Goal: Navigation & Orientation: Find specific page/section

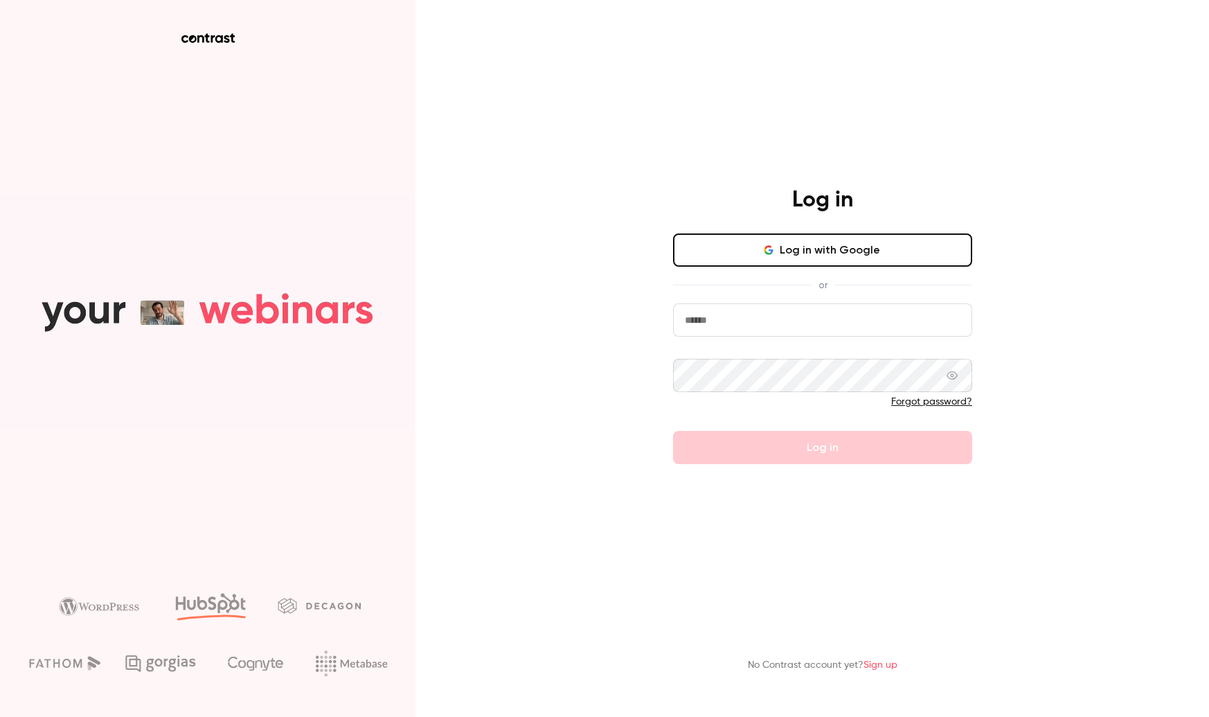
click at [903, 246] on button "Log in with Google" at bounding box center [822, 249] width 299 height 33
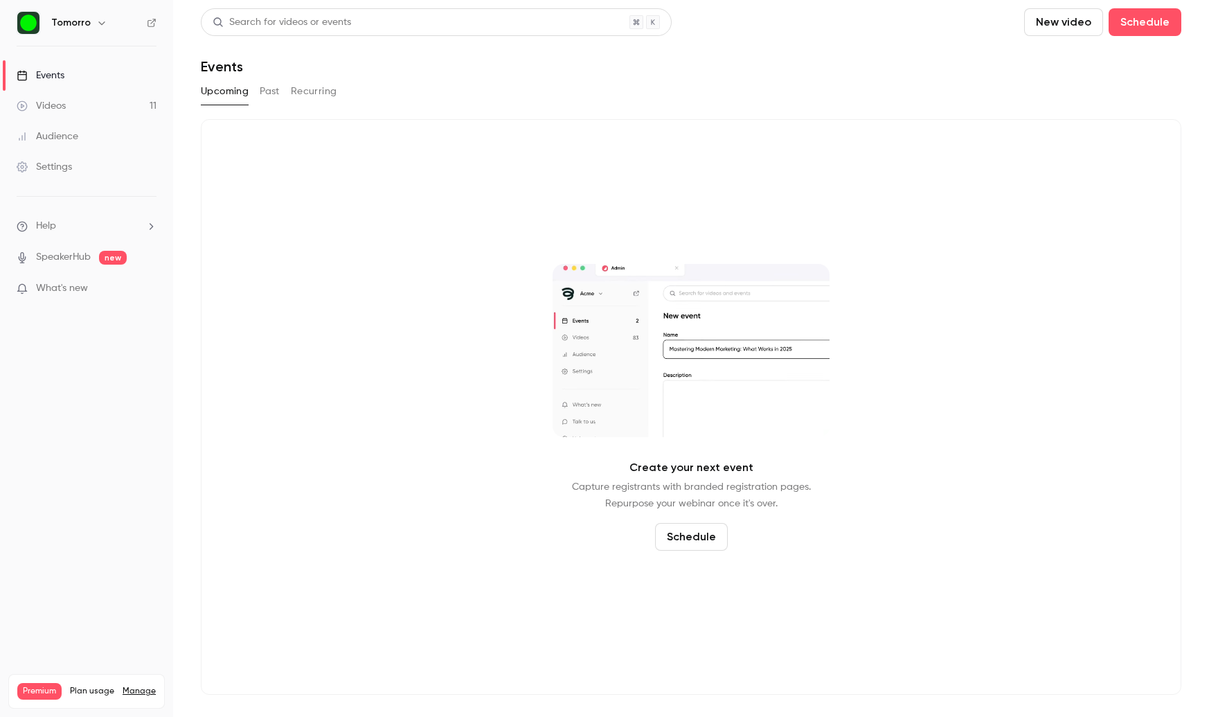
click at [96, 24] on icon "button" at bounding box center [101, 22] width 11 height 11
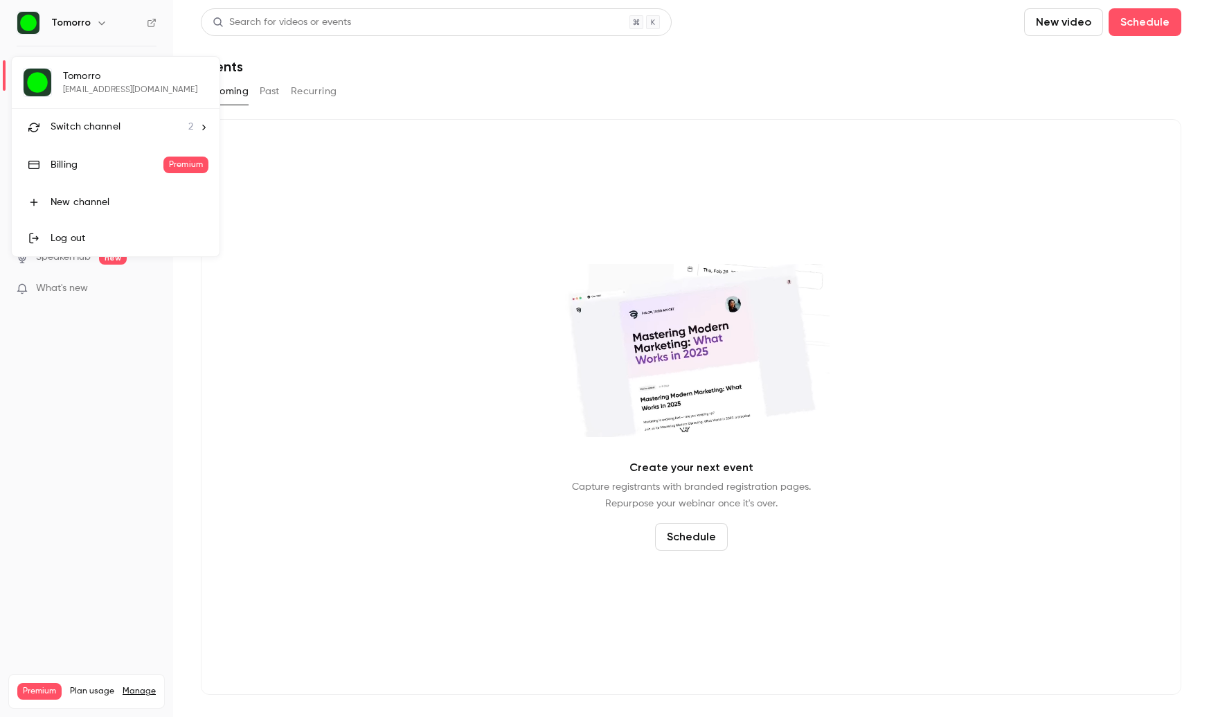
click at [96, 24] on div at bounding box center [604, 358] width 1209 height 717
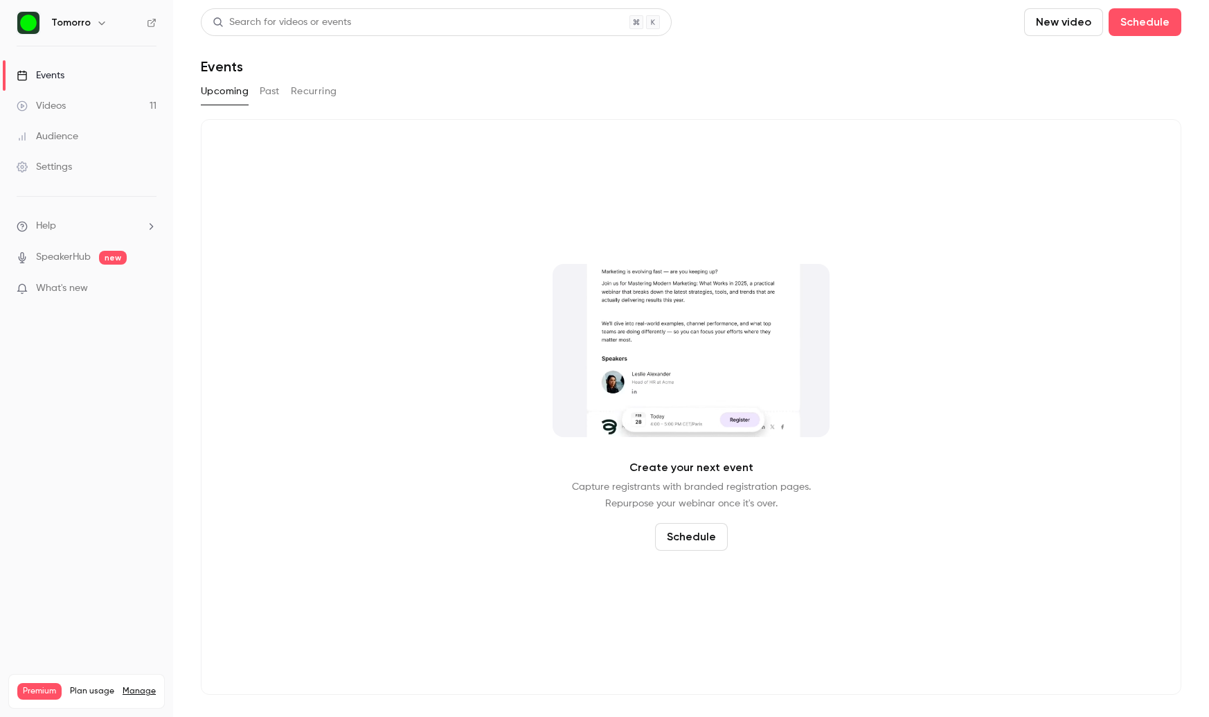
click at [265, 85] on button "Past" at bounding box center [270, 91] width 20 height 22
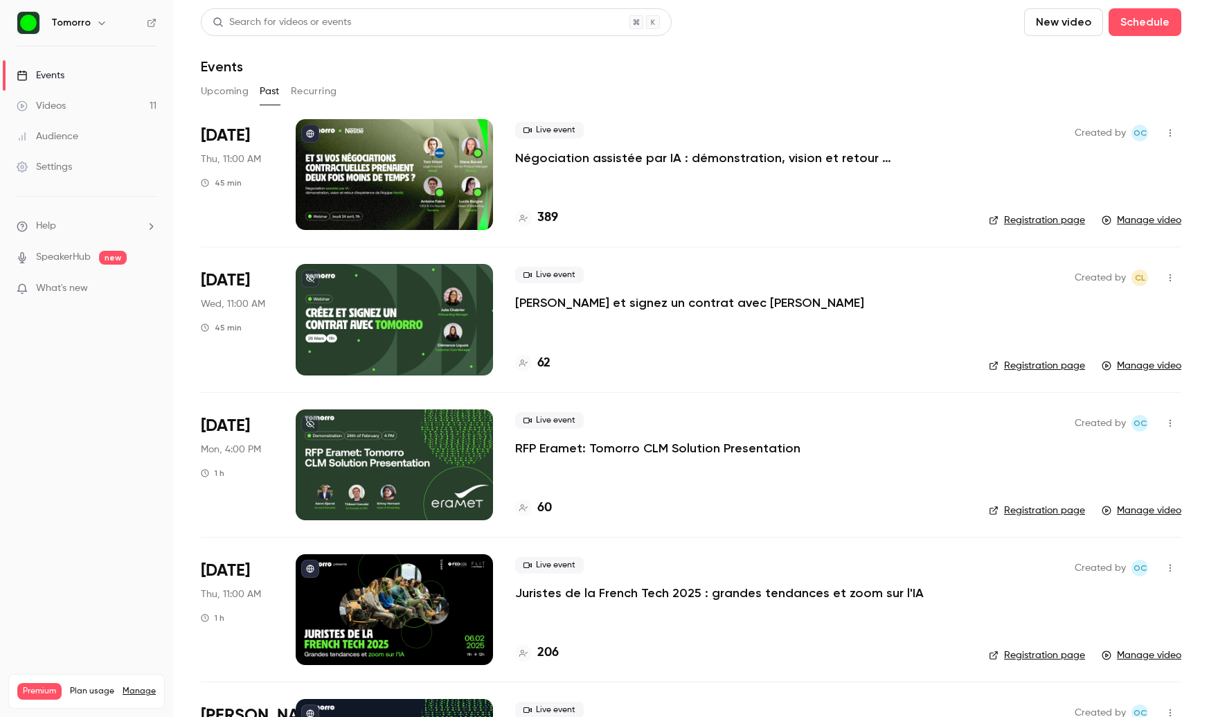
click at [298, 91] on button "Recurring" at bounding box center [314, 91] width 46 height 22
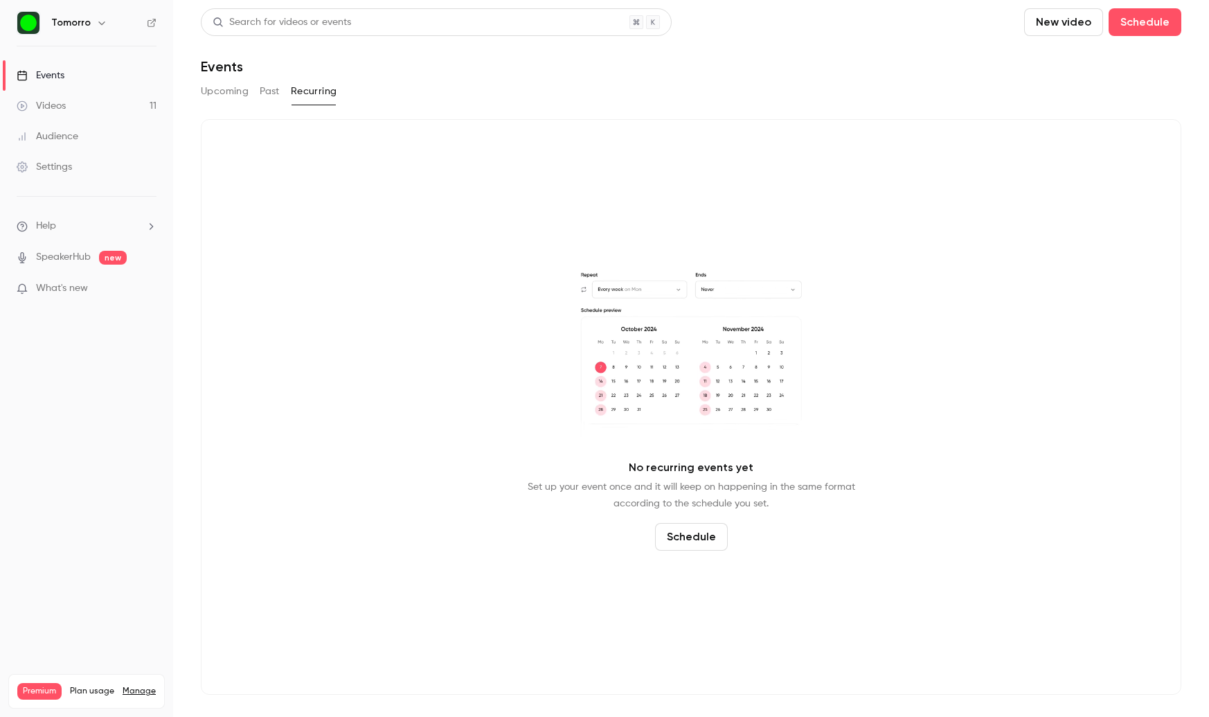
drag, startPoint x: 217, startPoint y: 91, endPoint x: 199, endPoint y: 91, distance: 18.7
click at [217, 91] on button "Upcoming" at bounding box center [225, 91] width 48 height 22
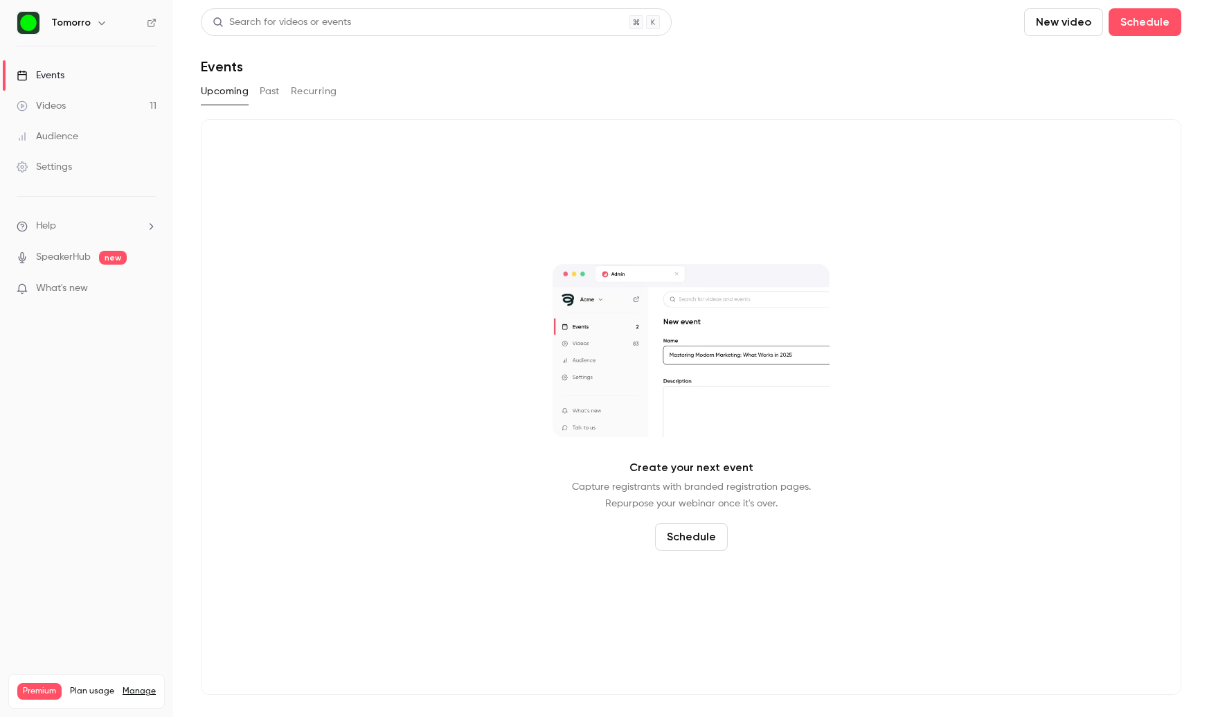
click at [262, 94] on button "Past" at bounding box center [270, 91] width 20 height 22
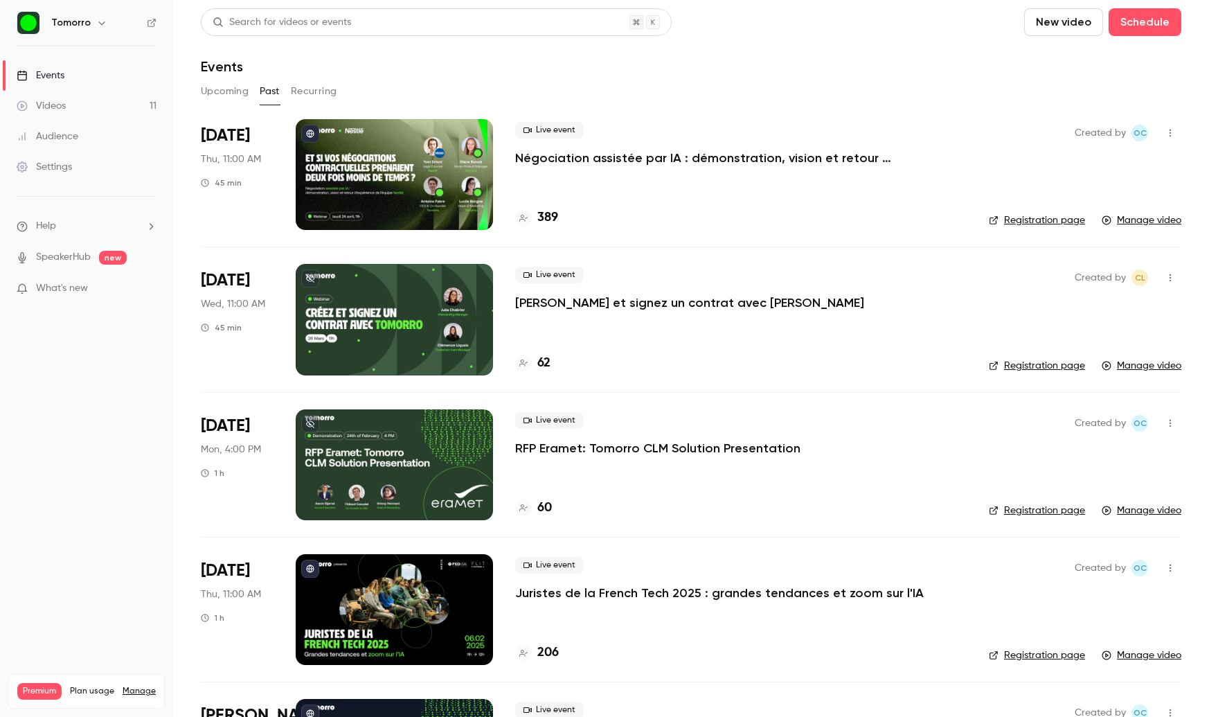
scroll to position [4, 0]
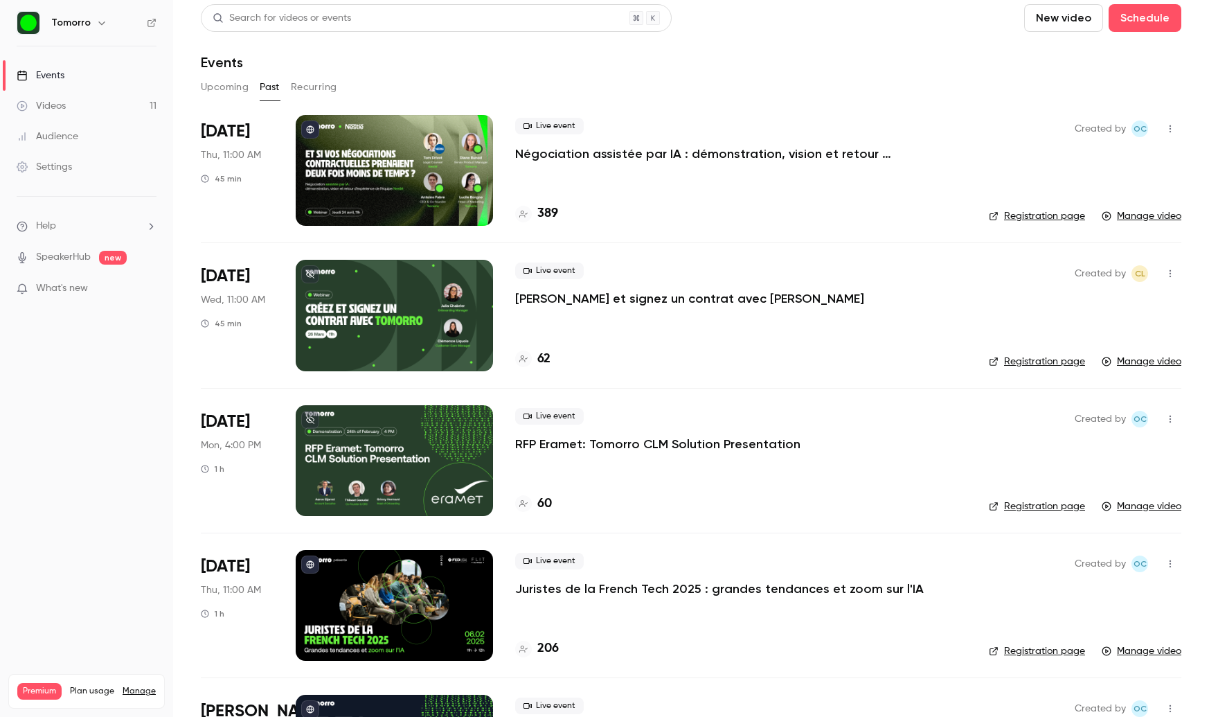
click at [98, 25] on icon "button" at bounding box center [101, 22] width 11 height 11
click at [98, 138] on li "Switch channel 2" at bounding box center [116, 127] width 208 height 37
click at [121, 161] on div "Tomorro Academy" at bounding box center [130, 157] width 158 height 14
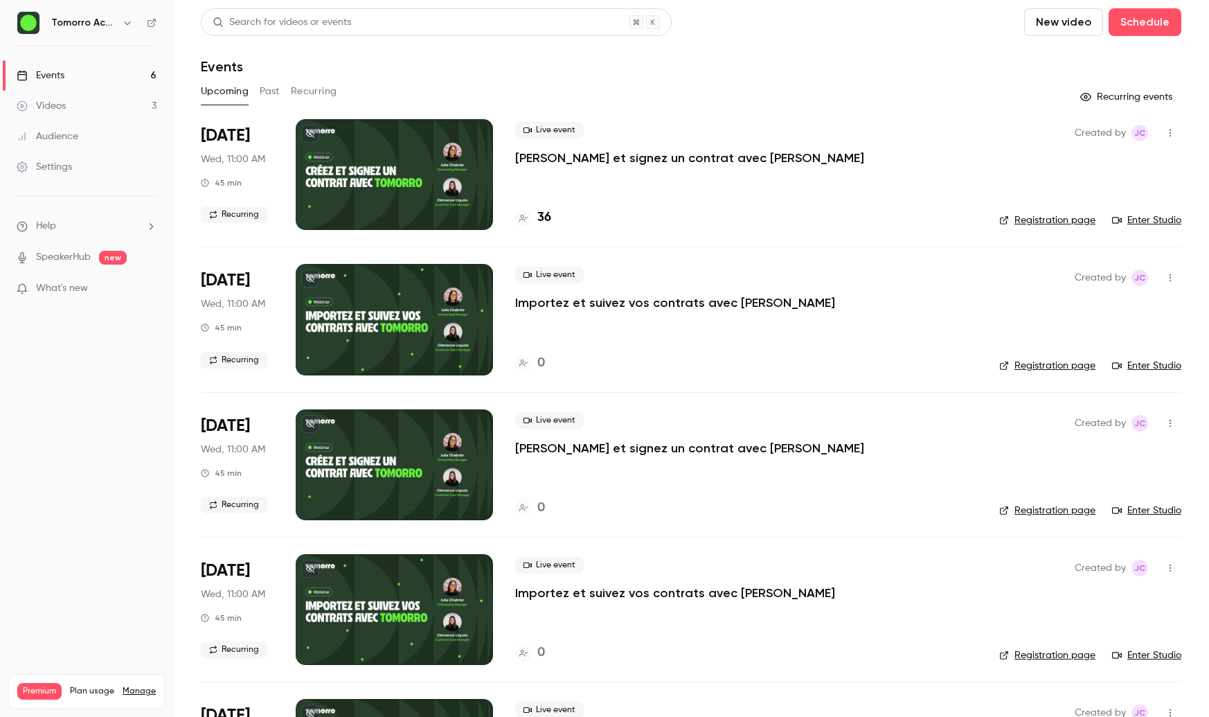
click at [80, 75] on link "Events 6" at bounding box center [86, 75] width 173 height 30
click at [89, 496] on nav "Tomorro Academy Events 6 Videos 3 Audience Settings Help SpeakerHub new What's …" at bounding box center [86, 358] width 173 height 717
click at [93, 26] on h6 "Tomorro Academy" at bounding box center [83, 23] width 65 height 14
click at [123, 21] on icon "button" at bounding box center [127, 22] width 11 height 11
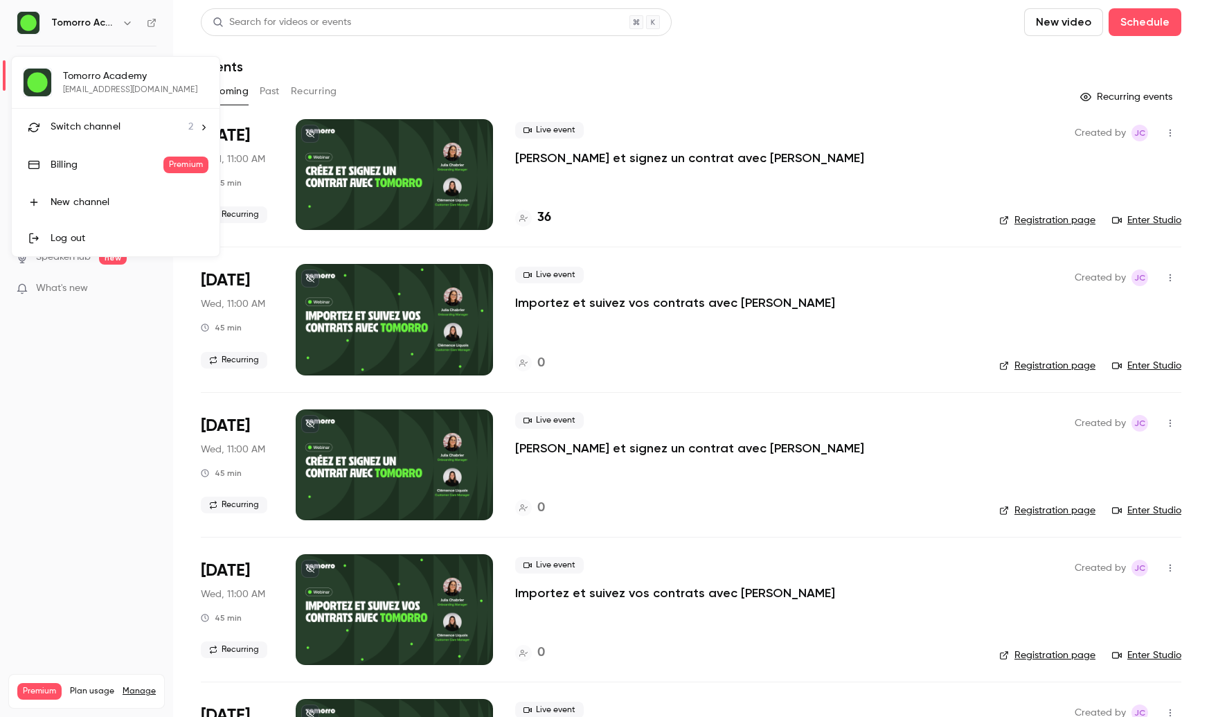
click at [123, 22] on div at bounding box center [604, 358] width 1209 height 717
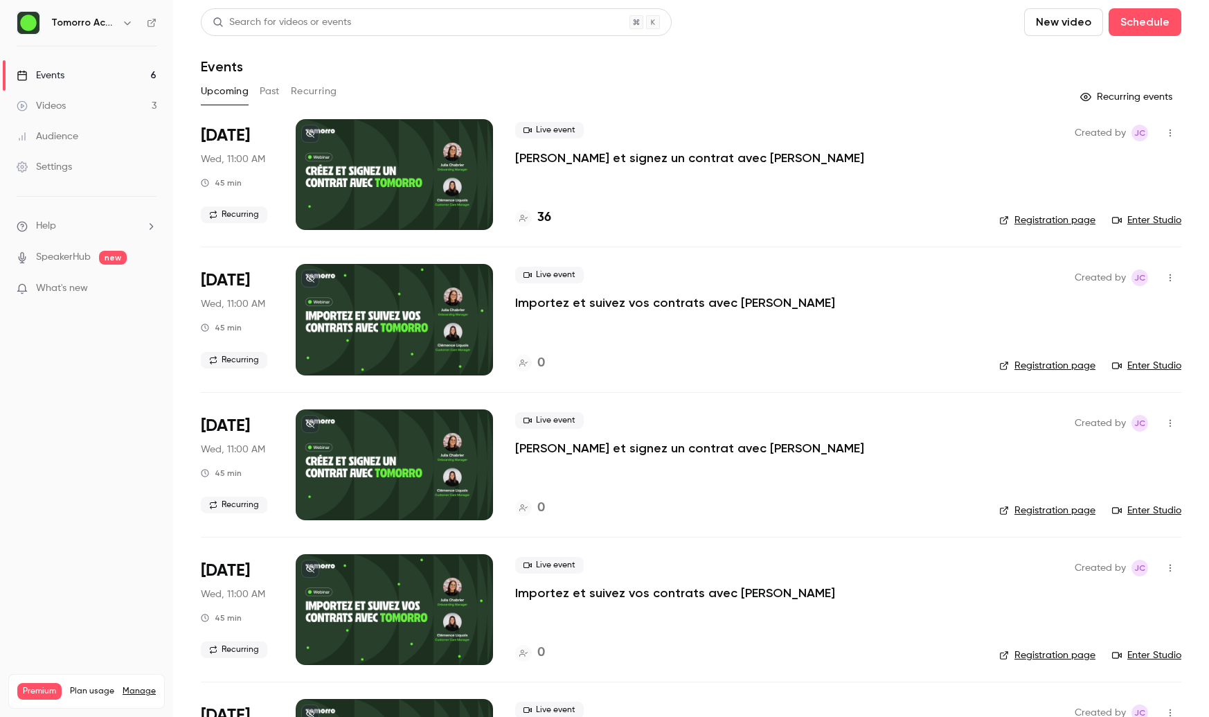
click at [129, 19] on icon "button" at bounding box center [127, 22] width 11 height 11
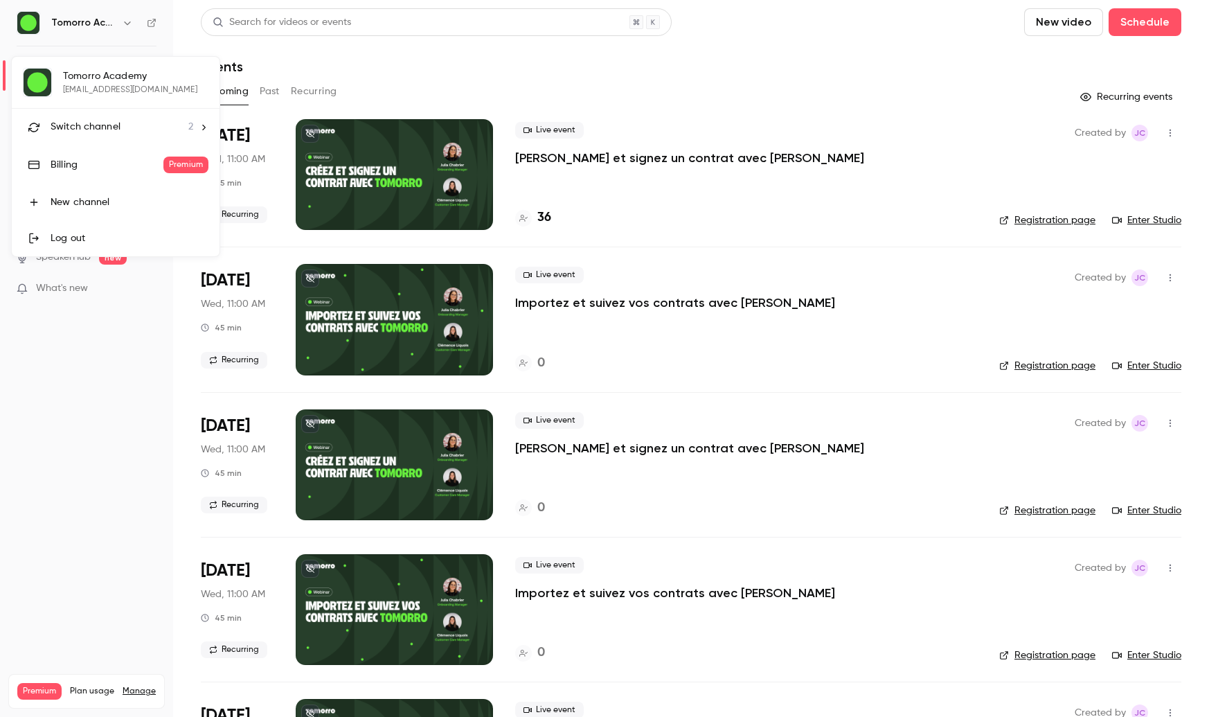
drag, startPoint x: 86, startPoint y: 397, endPoint x: 78, endPoint y: 321, distance: 77.2
click at [86, 395] on div at bounding box center [604, 358] width 1209 height 717
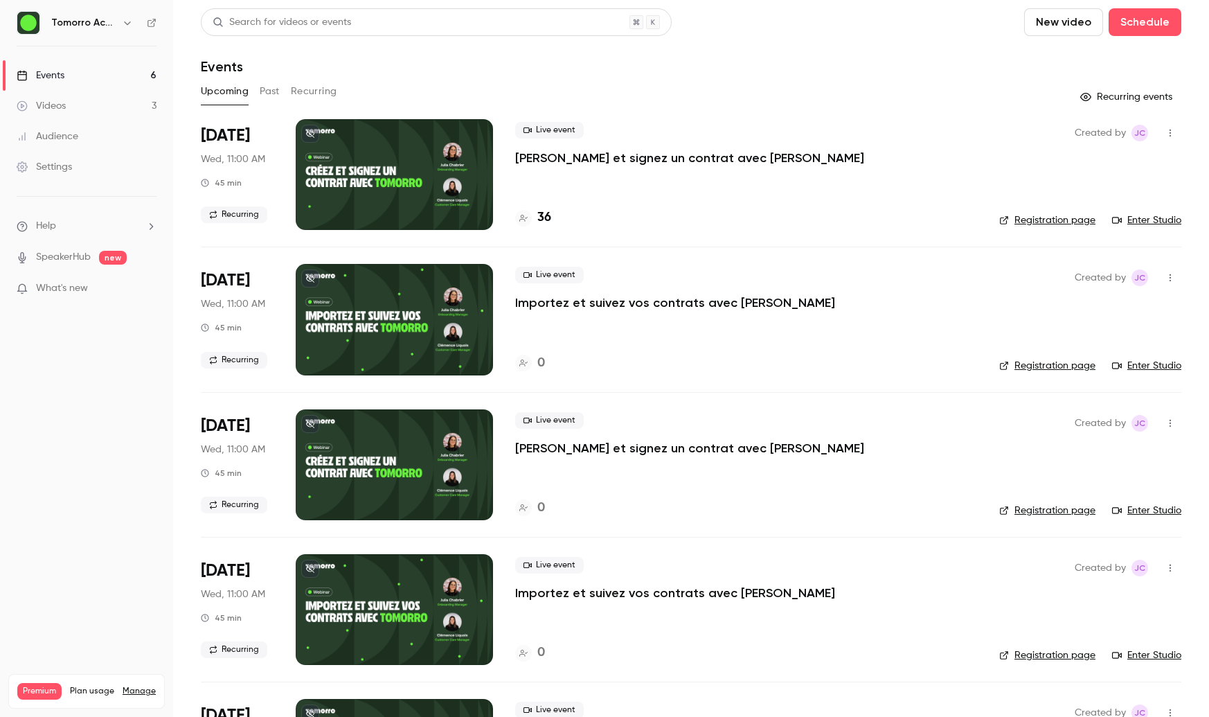
click at [51, 161] on div "Settings" at bounding box center [44, 167] width 55 height 14
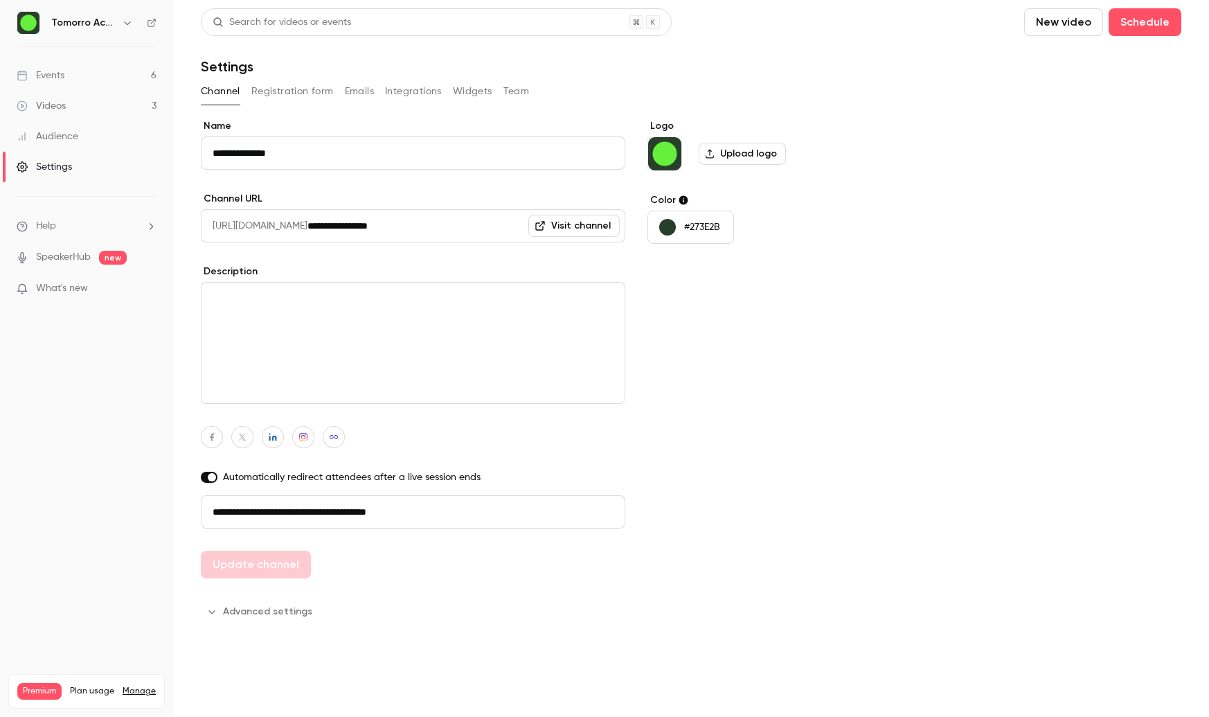
click at [96, 75] on link "Events 6" at bounding box center [86, 75] width 173 height 30
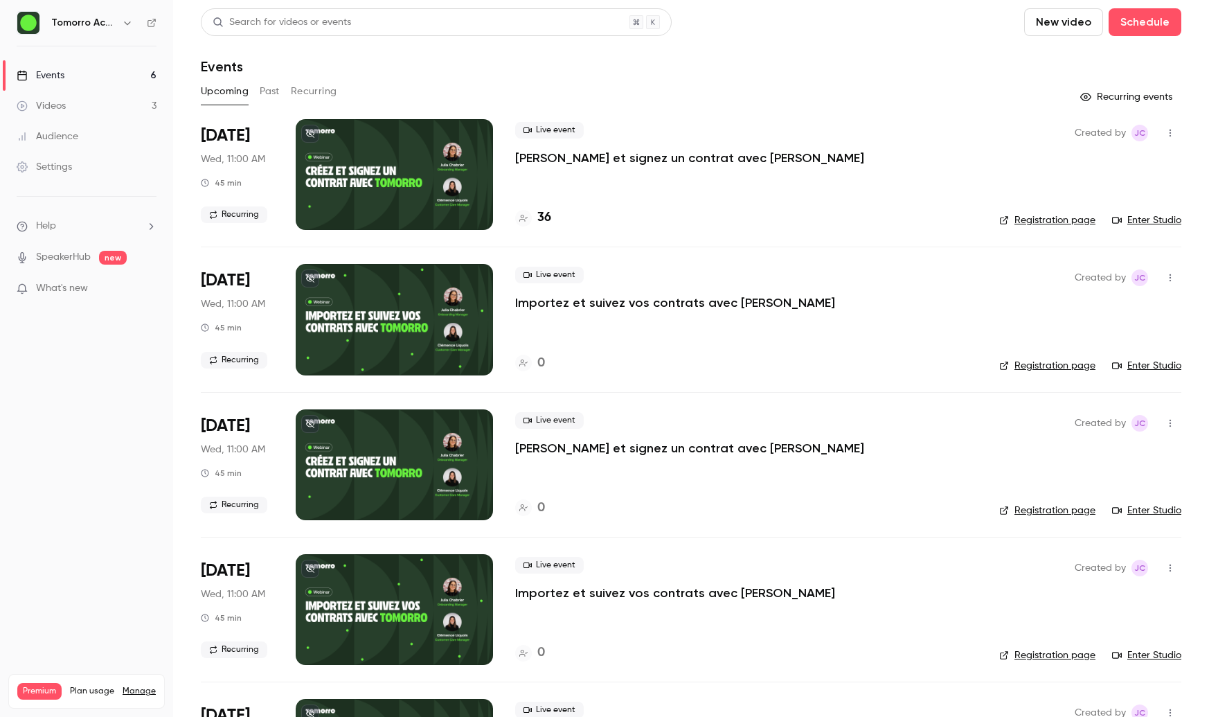
click at [125, 22] on icon "button" at bounding box center [127, 22] width 6 height 3
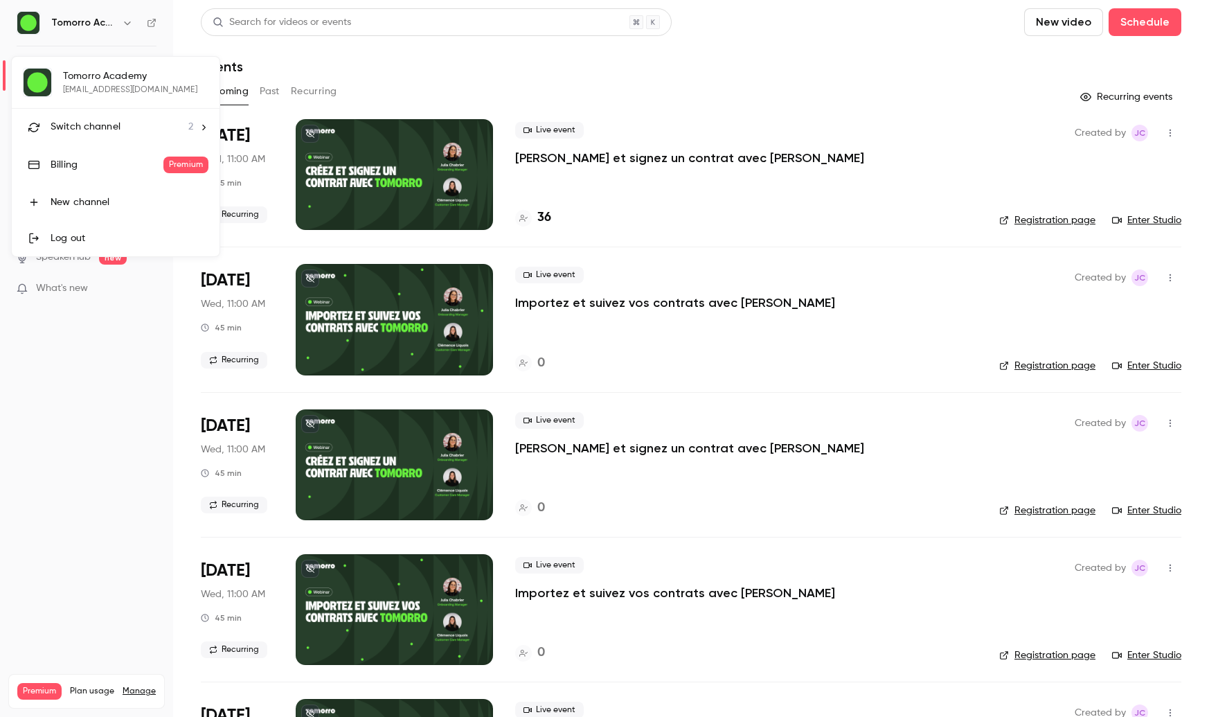
click at [151, 24] on div at bounding box center [604, 358] width 1209 height 717
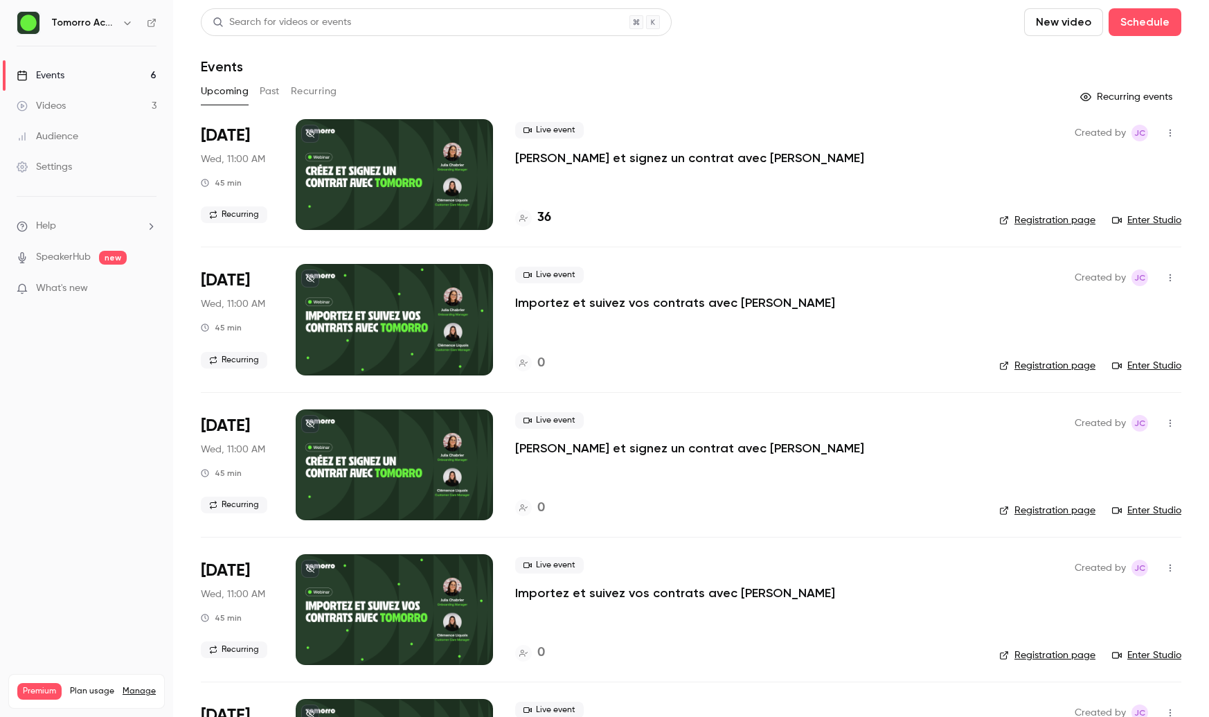
click at [152, 25] on icon at bounding box center [152, 23] width 10 height 10
click at [153, 23] on icon at bounding box center [152, 23] width 10 height 10
click at [101, 69] on link "Events 6" at bounding box center [86, 75] width 173 height 30
click at [385, 42] on header "Search for videos or events New video Schedule Events" at bounding box center [691, 41] width 980 height 66
